Goal: Information Seeking & Learning: Check status

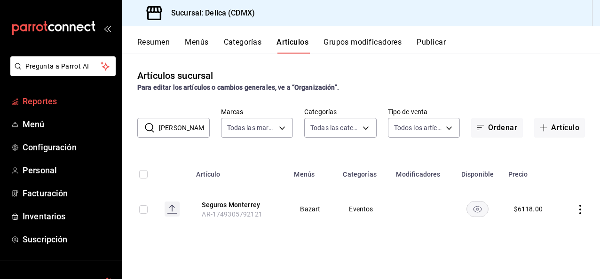
drag, startPoint x: 0, startPoint y: 0, endPoint x: 52, endPoint y: 96, distance: 109.2
click at [52, 96] on span "Reportes" at bounding box center [69, 101] width 92 height 13
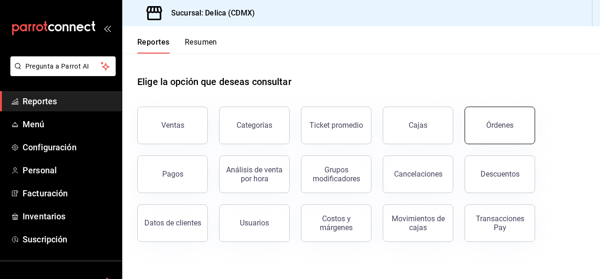
click at [478, 131] on button "Órdenes" at bounding box center [499, 126] width 71 height 38
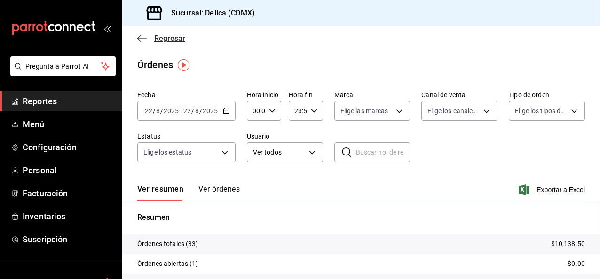
click at [162, 37] on span "Regresar" at bounding box center [169, 38] width 31 height 9
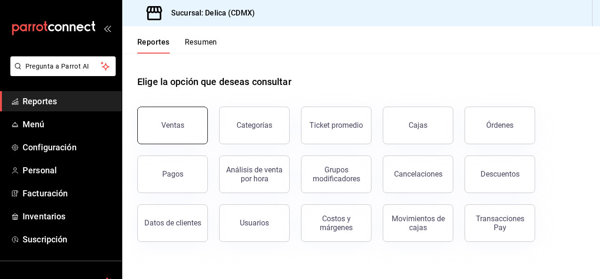
click at [179, 133] on button "Ventas" at bounding box center [172, 126] width 71 height 38
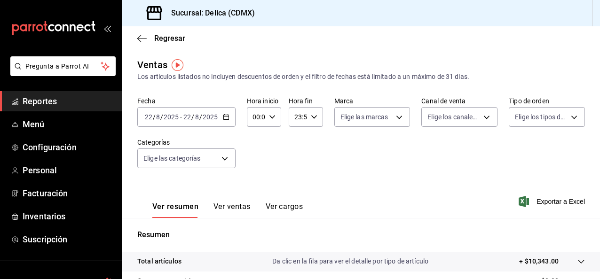
click at [224, 119] on icon "button" at bounding box center [226, 117] width 7 height 7
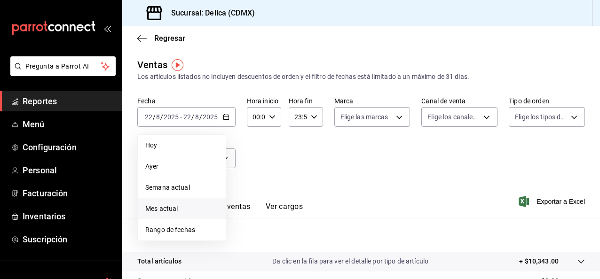
click at [194, 204] on span "Mes actual" at bounding box center [181, 209] width 73 height 10
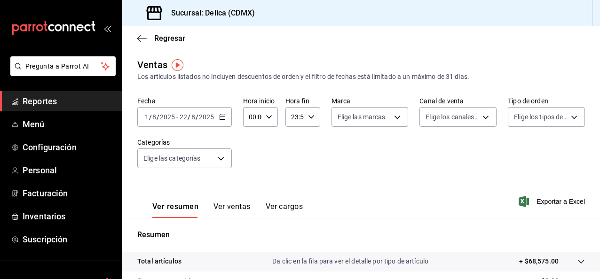
click at [67, 103] on span "Reportes" at bounding box center [69, 101] width 92 height 13
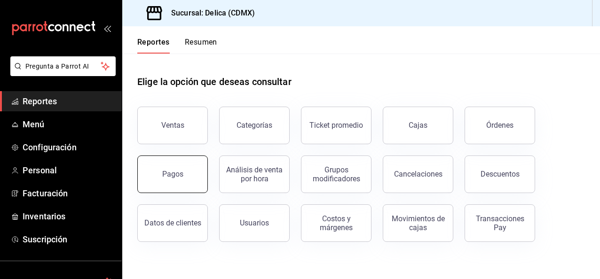
click at [179, 164] on button "Pagos" at bounding box center [172, 175] width 71 height 38
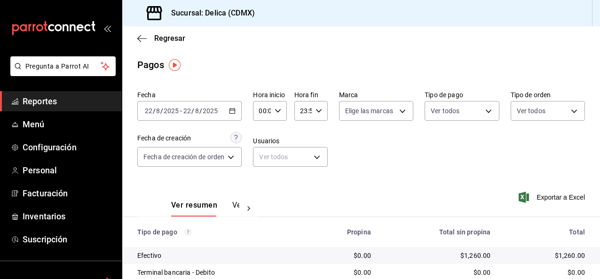
click at [39, 97] on span "Reportes" at bounding box center [69, 101] width 92 height 13
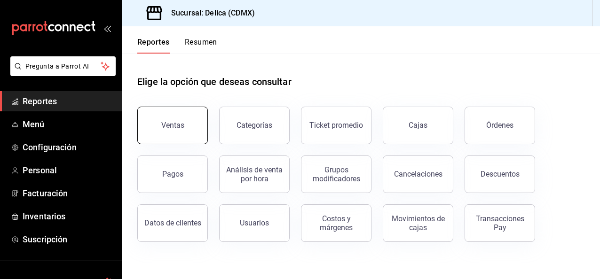
click at [203, 125] on button "Ventas" at bounding box center [172, 126] width 71 height 38
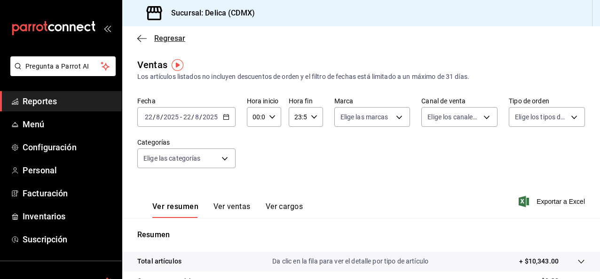
click at [153, 38] on span "Regresar" at bounding box center [161, 38] width 48 height 9
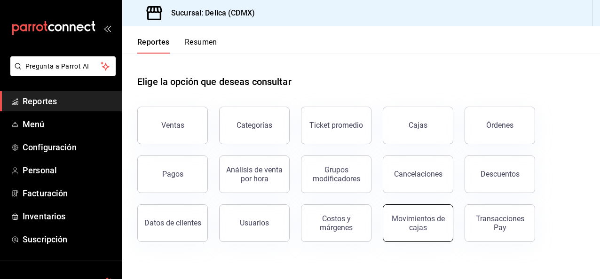
click at [439, 237] on button "Movimientos de cajas" at bounding box center [418, 223] width 71 height 38
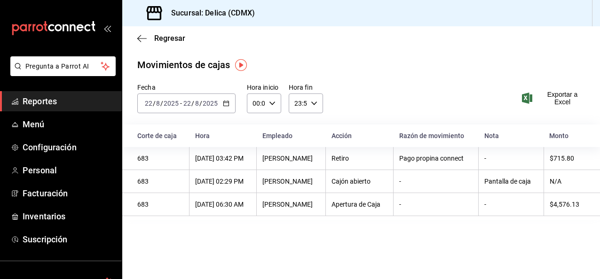
click at [226, 101] on icon "button" at bounding box center [226, 103] width 7 height 7
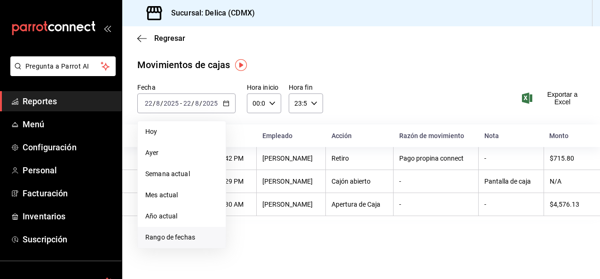
click at [191, 231] on li "Rango de fechas" at bounding box center [182, 237] width 88 height 21
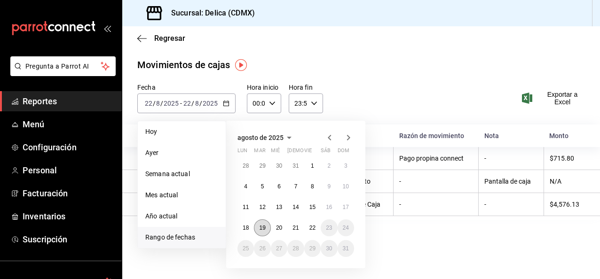
click at [259, 227] on abbr "19" at bounding box center [262, 228] width 6 height 7
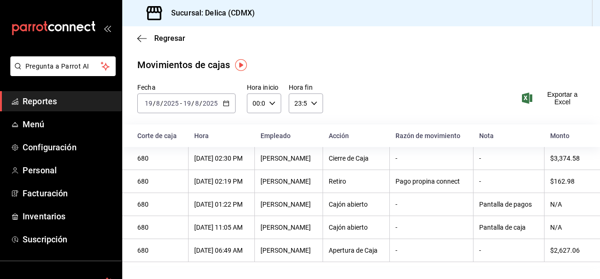
click at [228, 103] on \(Stroke\) "button" at bounding box center [225, 102] width 5 height 0
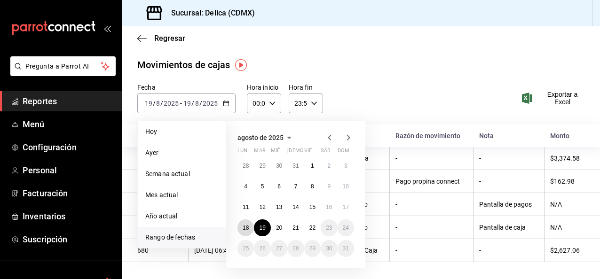
drag, startPoint x: 247, startPoint y: 224, endPoint x: 250, endPoint y: 220, distance: 5.4
click at [250, 220] on div "28 29 30 31 1 2 3 4 5 6 7 8 9 10 11 12 13 14 15 16 17 18 19 20 21 22 23 24 25 2…" at bounding box center [295, 207] width 117 height 100
click at [245, 231] on button "18" at bounding box center [245, 228] width 16 height 17
click at [245, 231] on div "[DATE] 11:05 AM" at bounding box center [221, 228] width 55 height 8
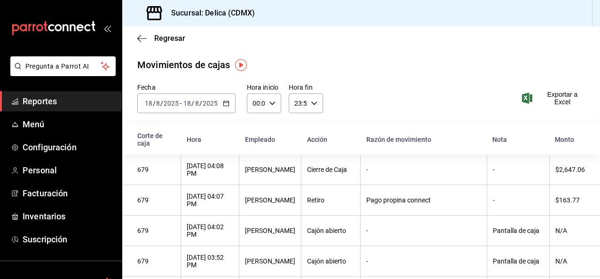
drag, startPoint x: 245, startPoint y: 231, endPoint x: 402, endPoint y: 100, distance: 204.9
click at [402, 100] on div "Fecha [DATE] [DATE] - [DATE] [DATE] Hora inicio 00:00 Hora inicio Hora fin 23:5…" at bounding box center [361, 103] width 478 height 41
click at [157, 39] on span "Regresar" at bounding box center [169, 38] width 31 height 9
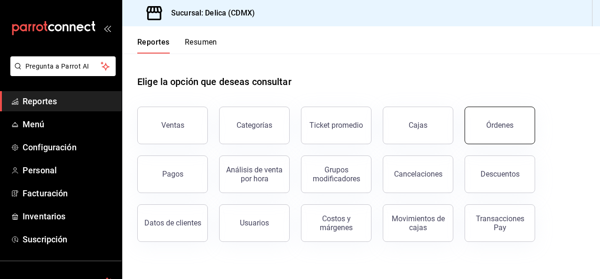
click at [520, 116] on button "Órdenes" at bounding box center [499, 126] width 71 height 38
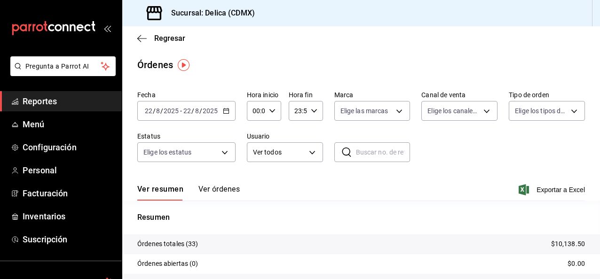
click at [174, 43] on div "Regresar" at bounding box center [361, 38] width 478 height 24
click at [167, 39] on span "Regresar" at bounding box center [169, 38] width 31 height 9
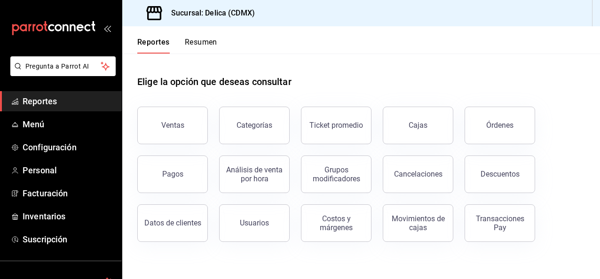
click at [191, 149] on div "Pagos" at bounding box center [167, 168] width 82 height 49
click at [192, 165] on button "Pagos" at bounding box center [172, 175] width 71 height 38
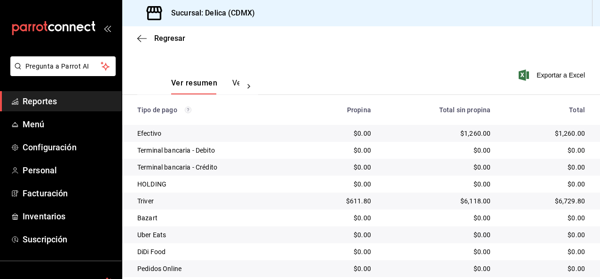
scroll to position [124, 0]
